Goal: Transaction & Acquisition: Purchase product/service

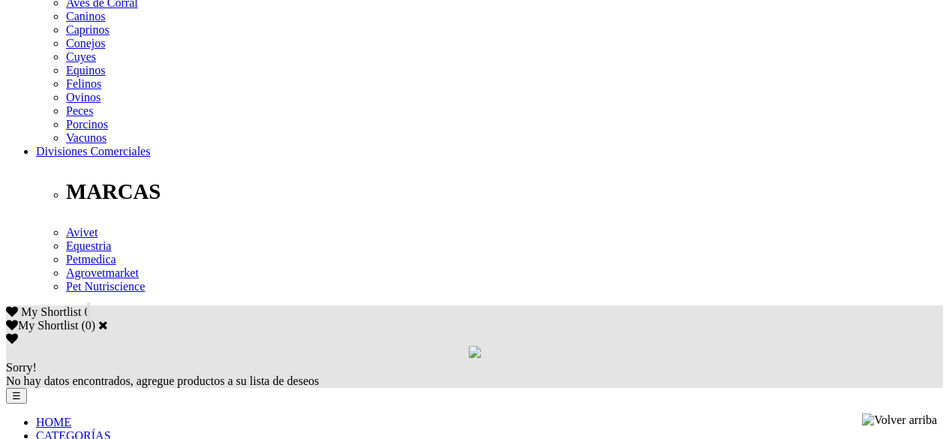
scroll to position [675, 0]
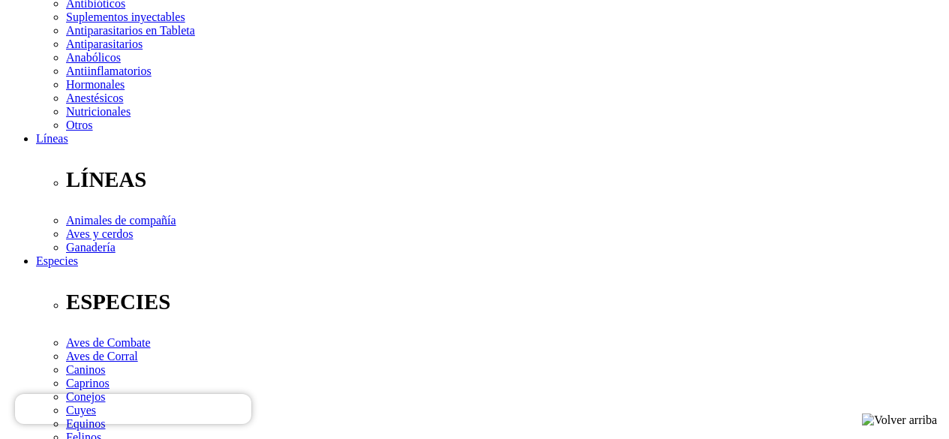
scroll to position [375, 0]
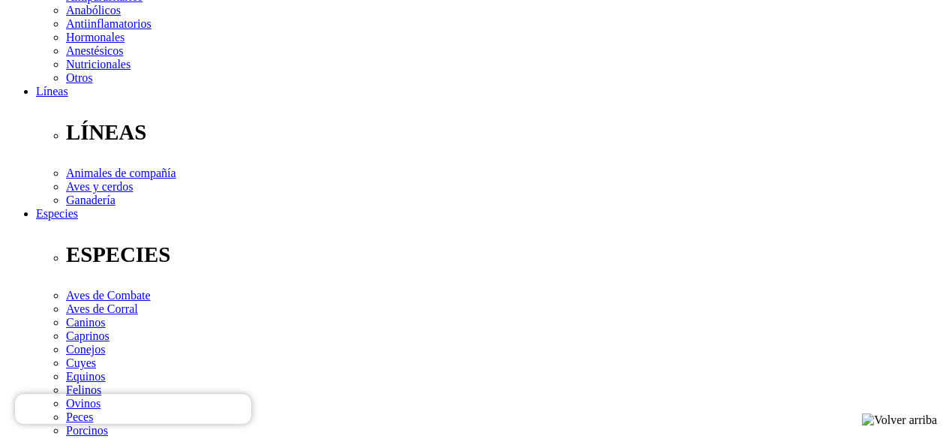
type input "2"
select select "25"
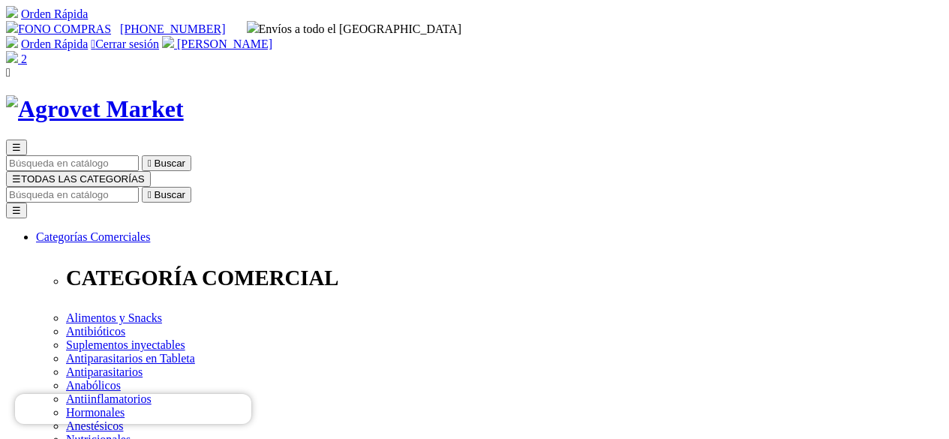
click at [152, 189] on icon "" at bounding box center [150, 194] width 4 height 11
click at [18, 51] on img at bounding box center [12, 57] width 12 height 12
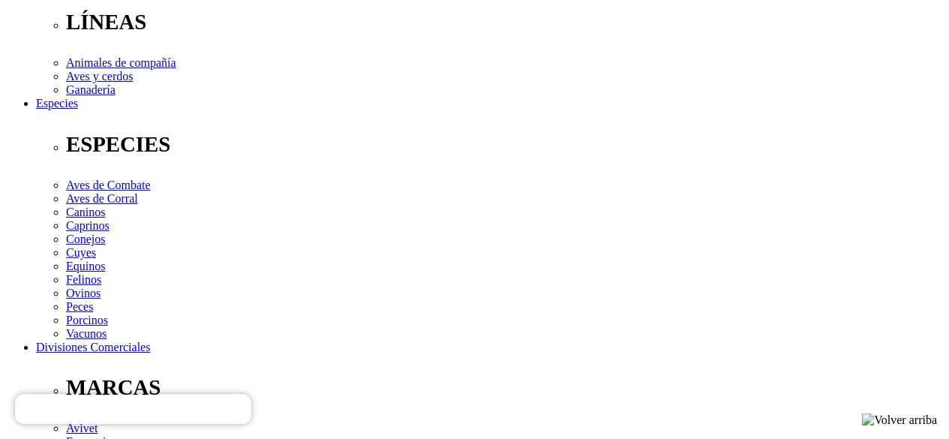
scroll to position [450, 0]
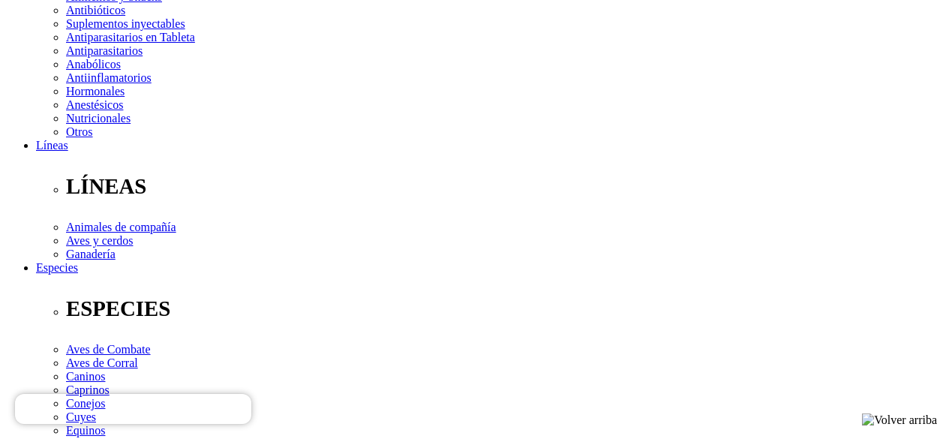
scroll to position [300, 0]
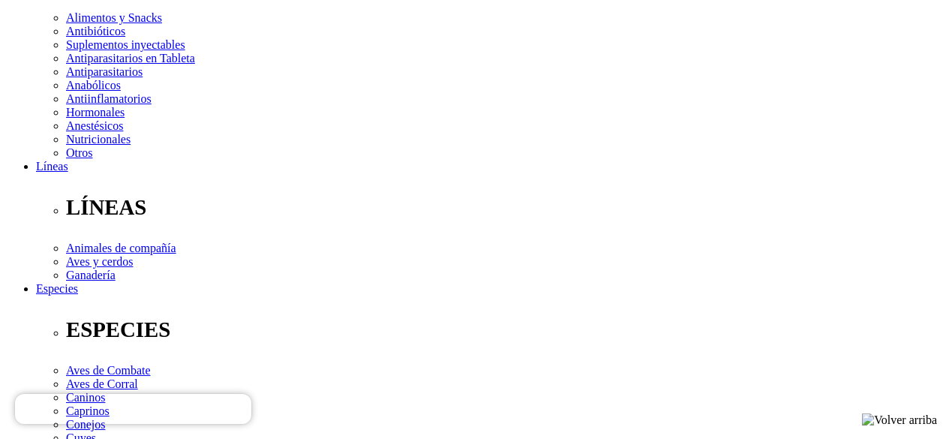
type input "2"
select select "100"
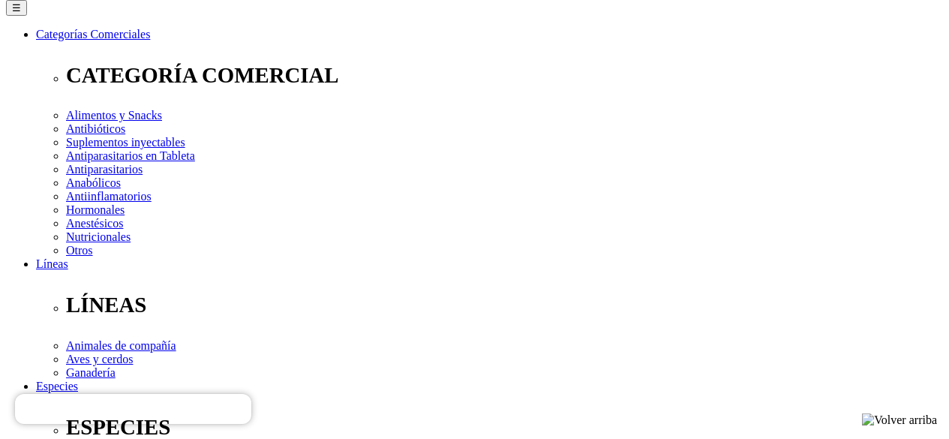
scroll to position [0, 0]
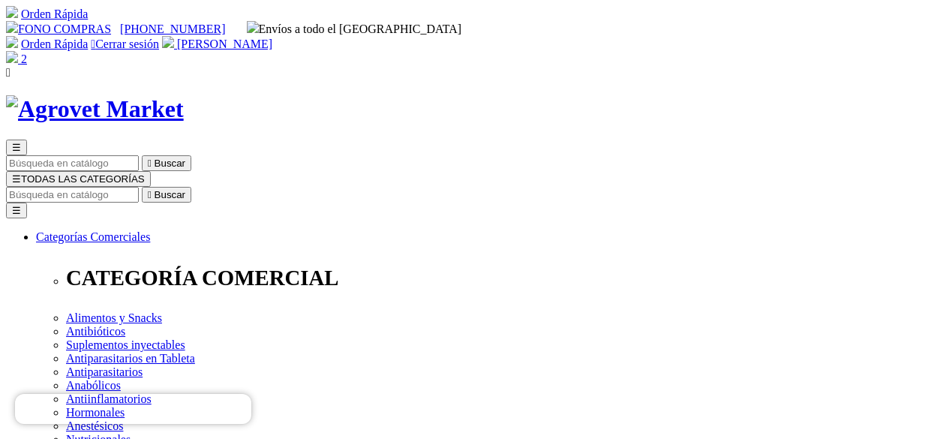
click at [18, 51] on img at bounding box center [12, 57] width 12 height 12
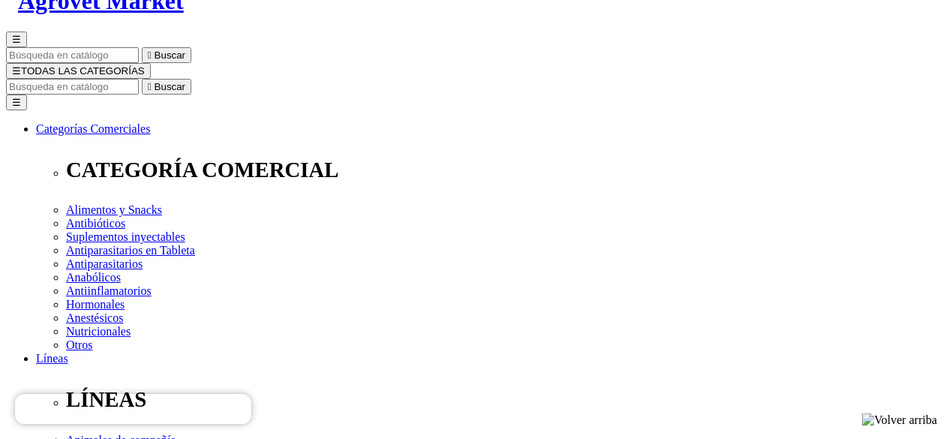
scroll to position [75, 0]
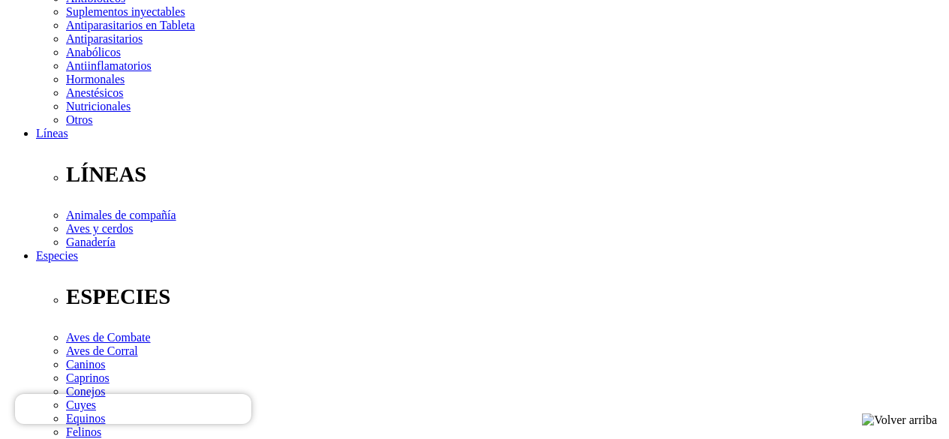
scroll to position [300, 0]
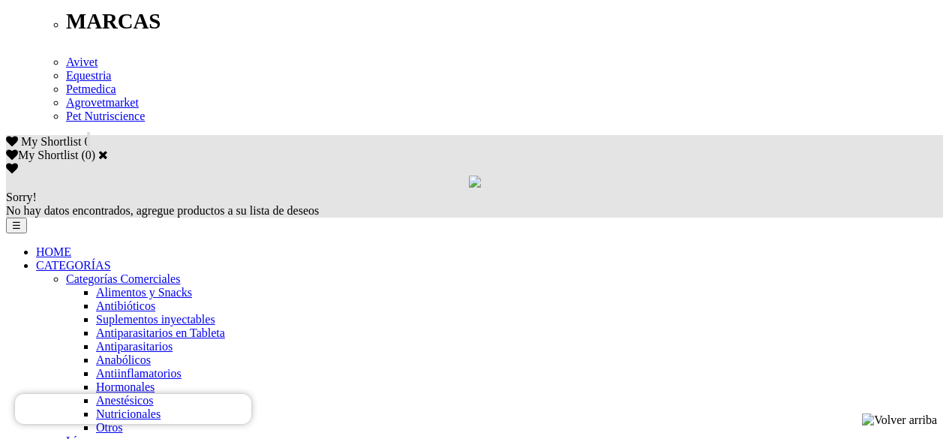
scroll to position [900, 0]
